Goal: Check status

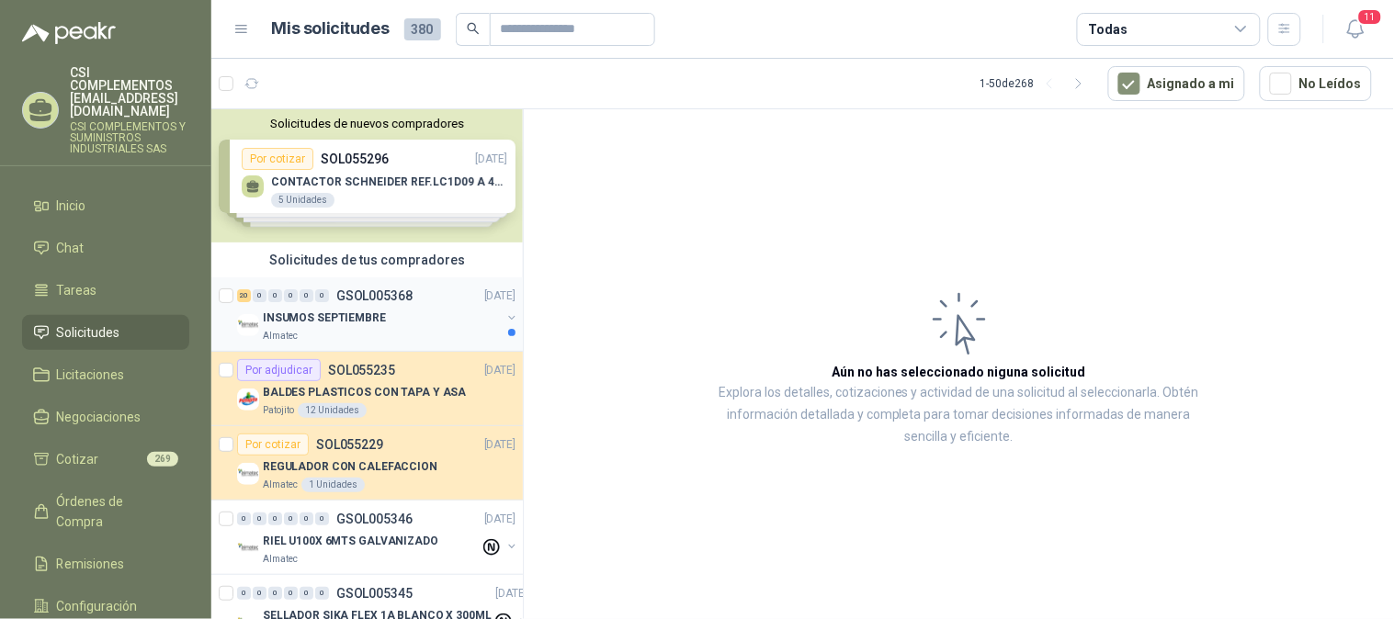
click at [289, 329] on p "Almatec" at bounding box center [280, 336] width 35 height 15
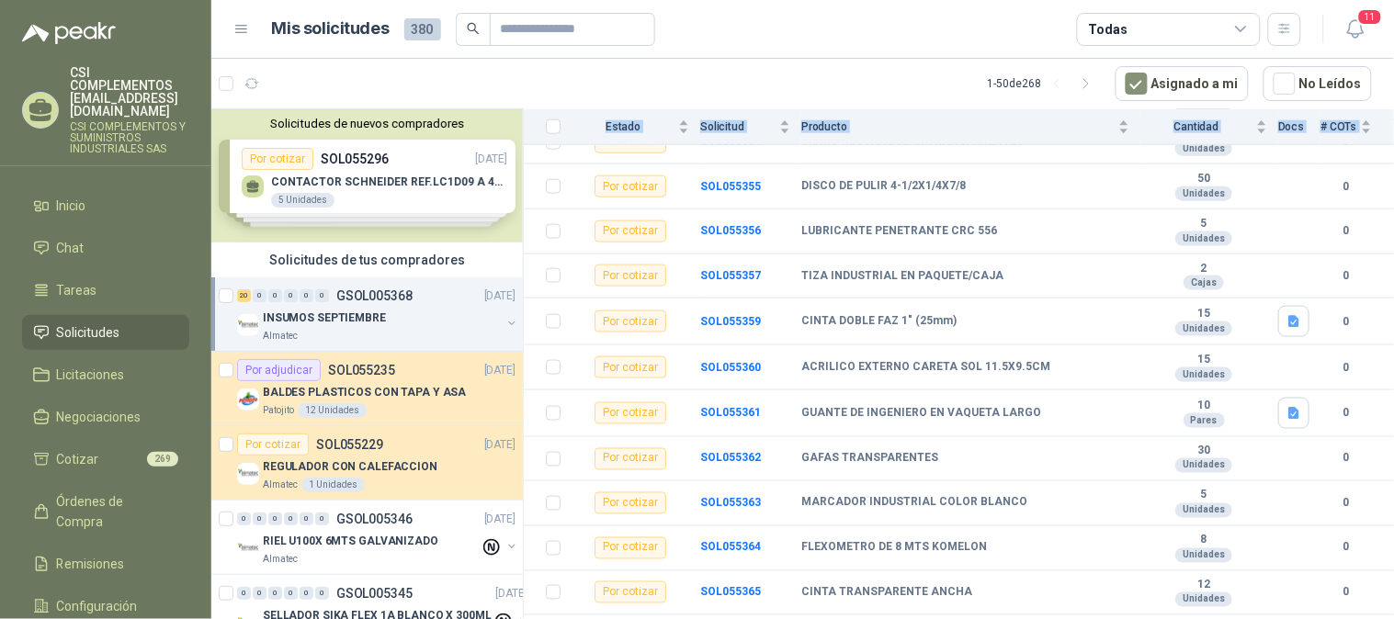
scroll to position [639, 0]
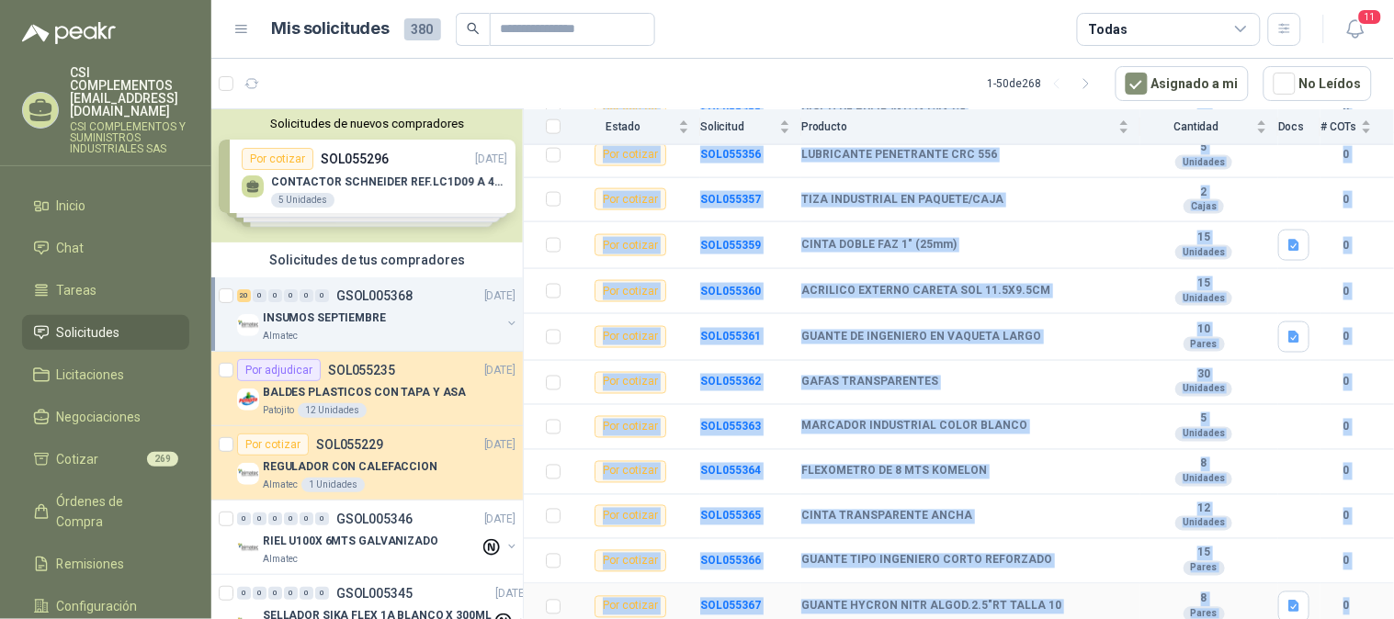
drag, startPoint x: 802, startPoint y: 340, endPoint x: 1361, endPoint y: 594, distance: 613.9
click at [1361, 594] on tbody "Por cotizar SOL055347 DELANTAL CON MANGAS EN VAQUETA PARA SOLDADOR 10 Unidades …" at bounding box center [959, 180] width 870 height 902
copy tbody "DELANTAL CON MANGAS EN VAQUETA PARA SOLDADOR 10 Unidades 0 Por cotizar SOL05534…"
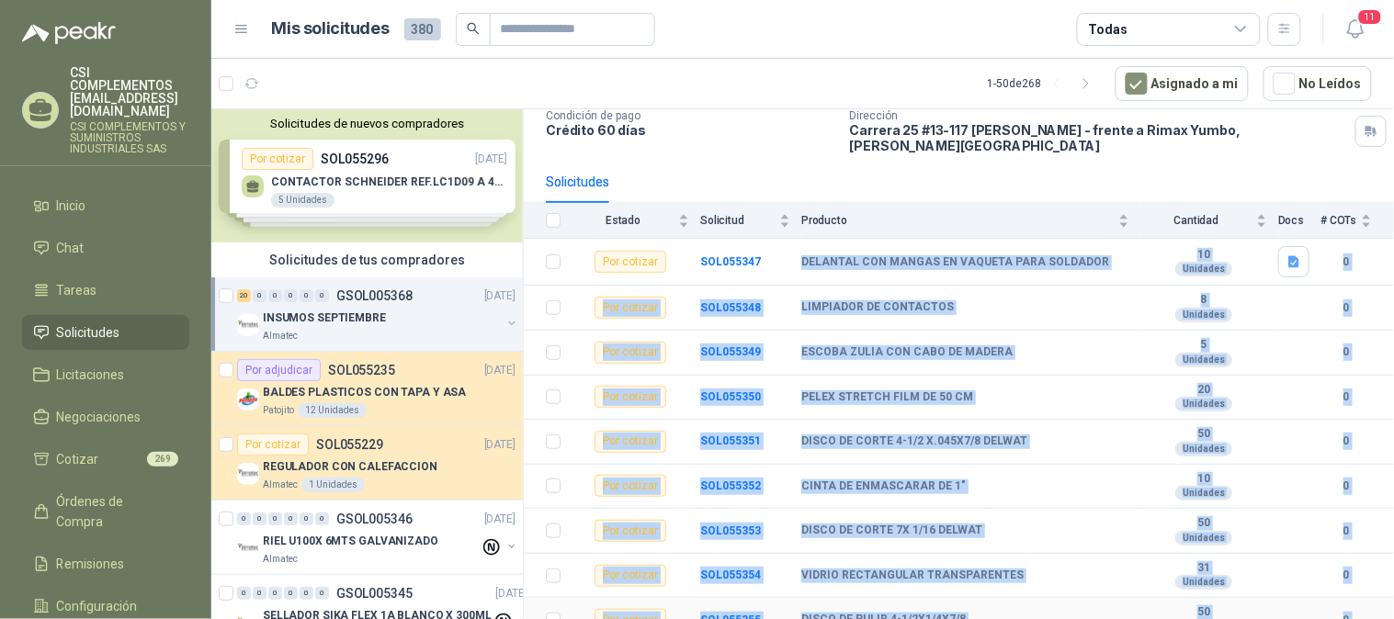
click at [967, 301] on div "LIMPIADOR DE CONTACTOS" at bounding box center [965, 307] width 328 height 15
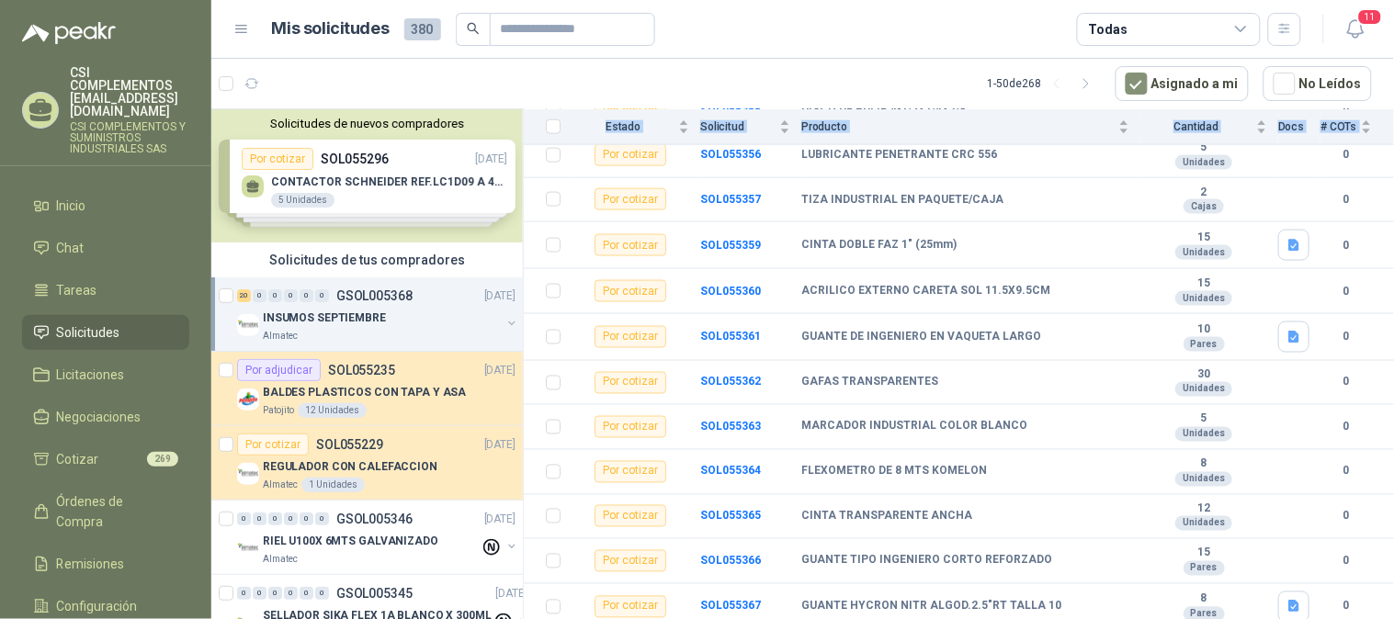
drag, startPoint x: 582, startPoint y: 368, endPoint x: 1393, endPoint y: 622, distance: 850.0
click at [1393, 618] on html "CSI COMPLEMENTOS [EMAIL_ADDRESS][DOMAIN_NAME] CSI COMPLEMENTOS Y SUMINISTROS IN…" at bounding box center [697, 309] width 1394 height 619
copy table "Estado Solicitud Producto Cantidad Docs # COTs"
